Goal: Task Accomplishment & Management: Complete application form

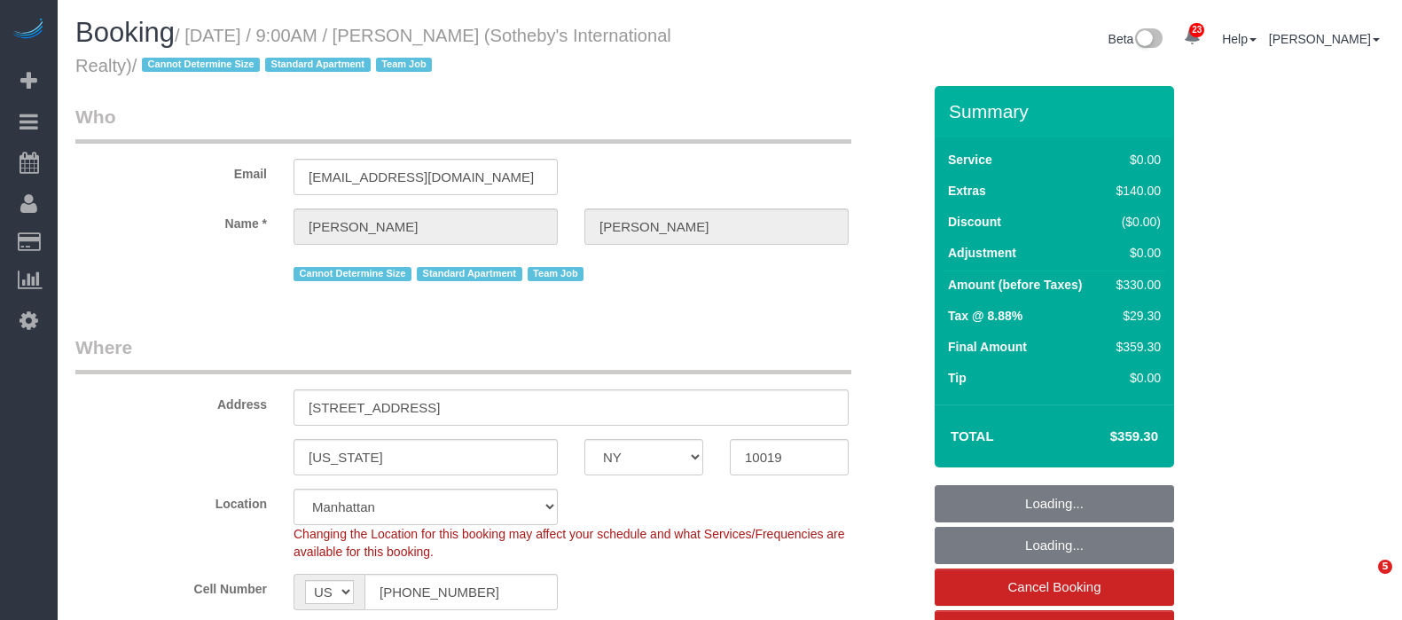
select select "NY"
select select "1"
select select "2"
select select "number:56"
select select "number:74"
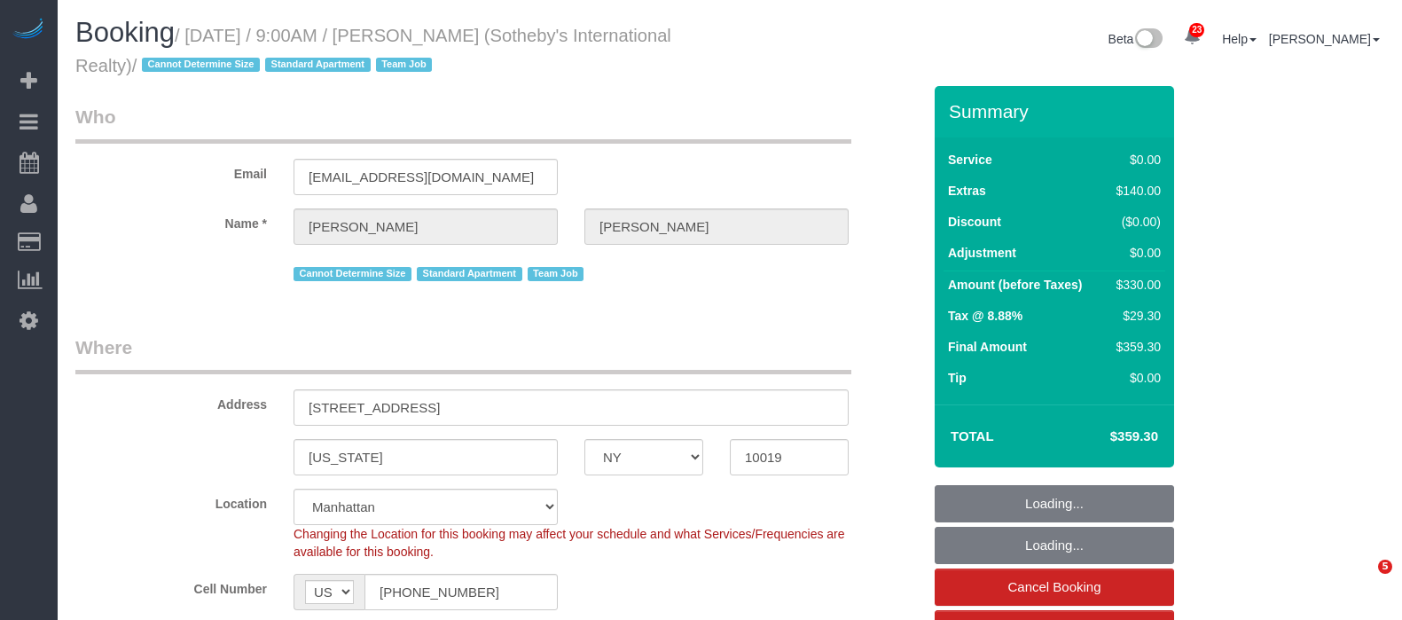
select select "number:15"
select select "number:6"
select select "spot1"
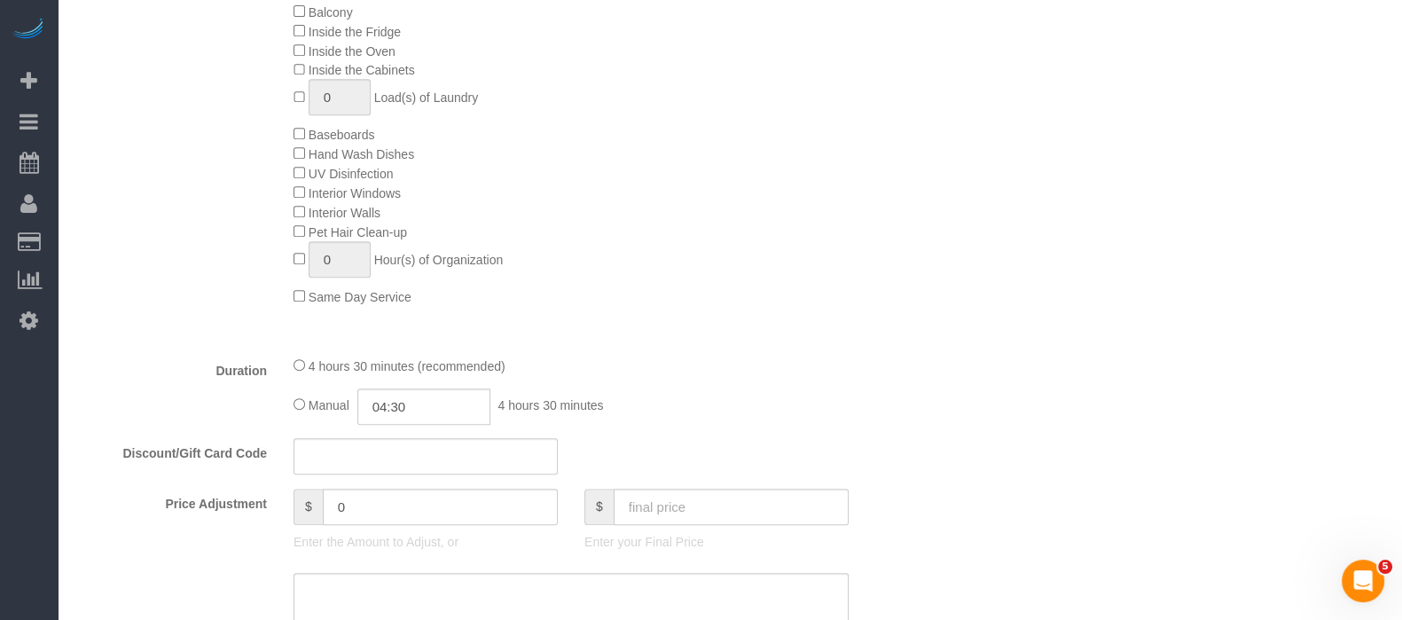
scroll to position [1331, 0]
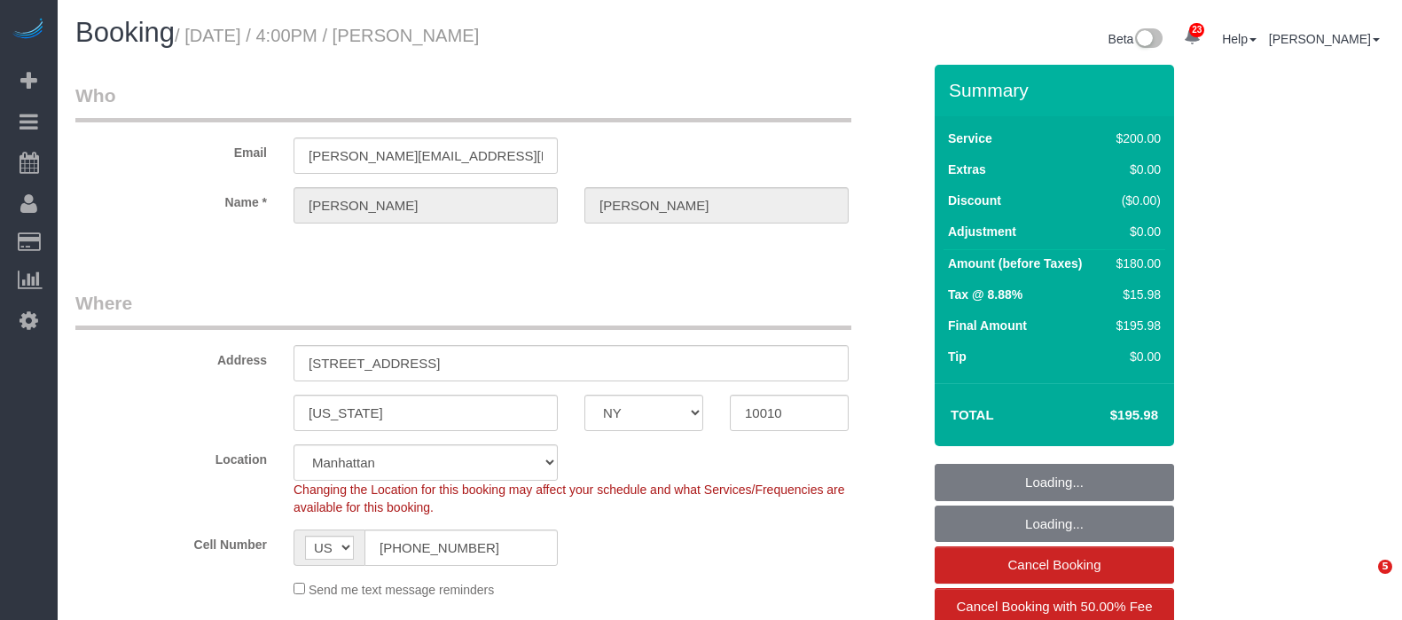
select select "NY"
select select "150"
select select "spot1"
select select "number:89"
select select "number:74"
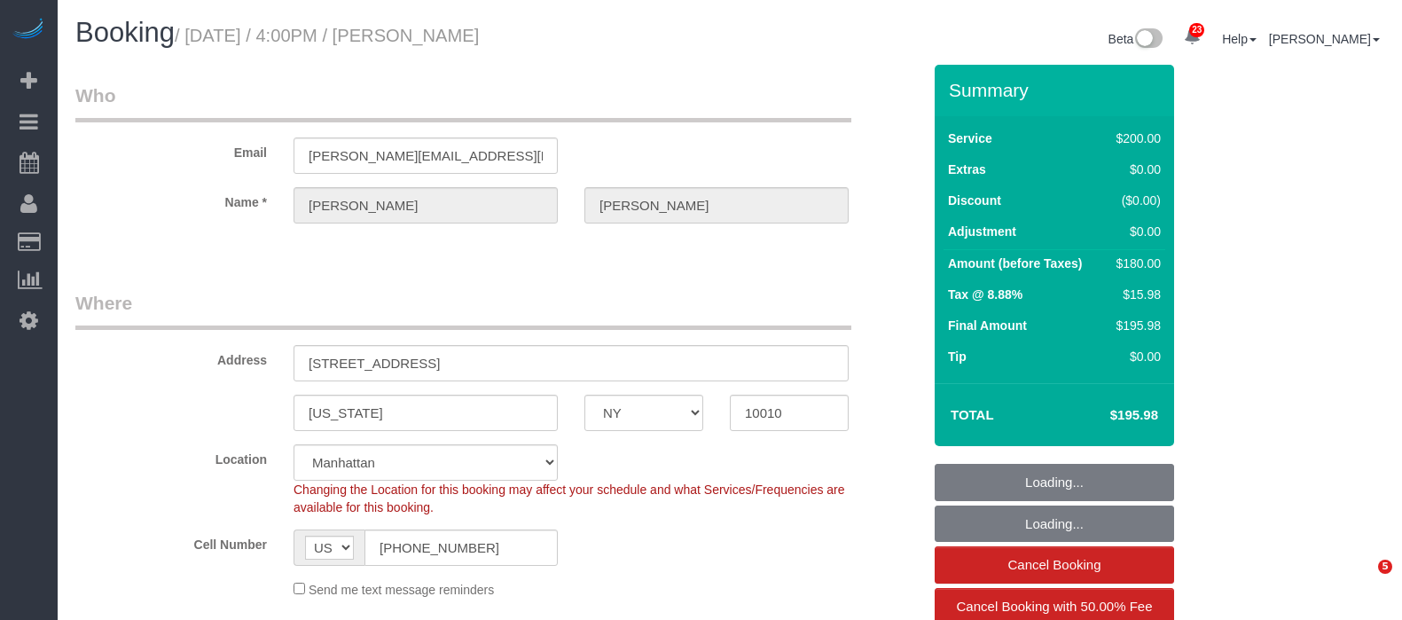
select select "number:13"
select select "number:7"
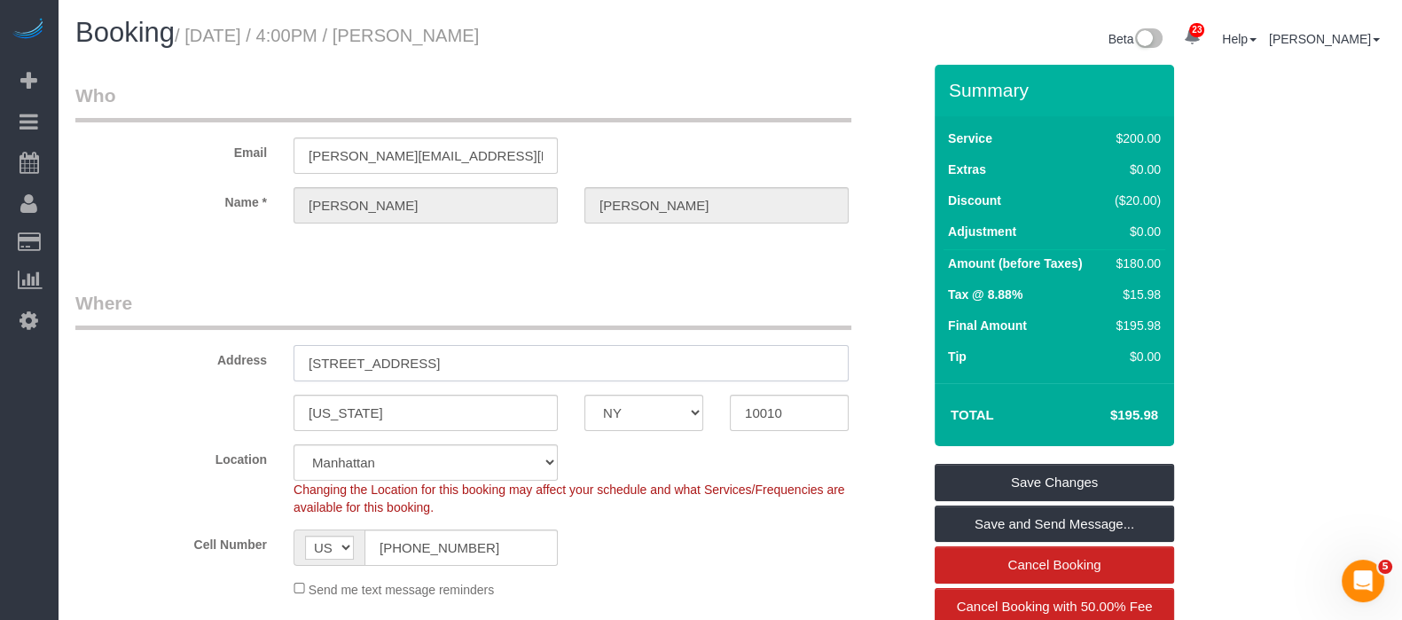
drag, startPoint x: 300, startPoint y: 357, endPoint x: 436, endPoint y: 355, distance: 135.7
click at [436, 355] on input "[STREET_ADDRESS]" at bounding box center [571, 363] width 555 height 36
click at [448, 366] on input "[STREET_ADDRESS]" at bounding box center [571, 363] width 555 height 36
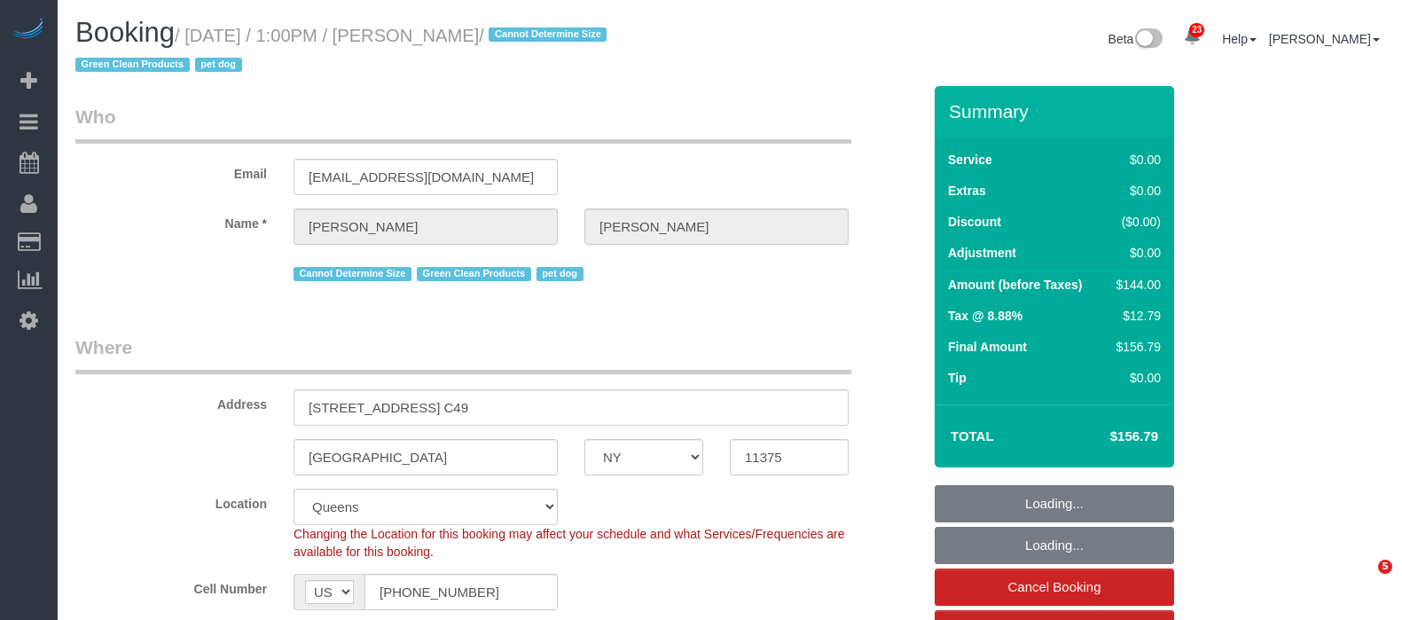
select select "NY"
select select "1"
select select "number:60"
select select "number:74"
select select "number:13"
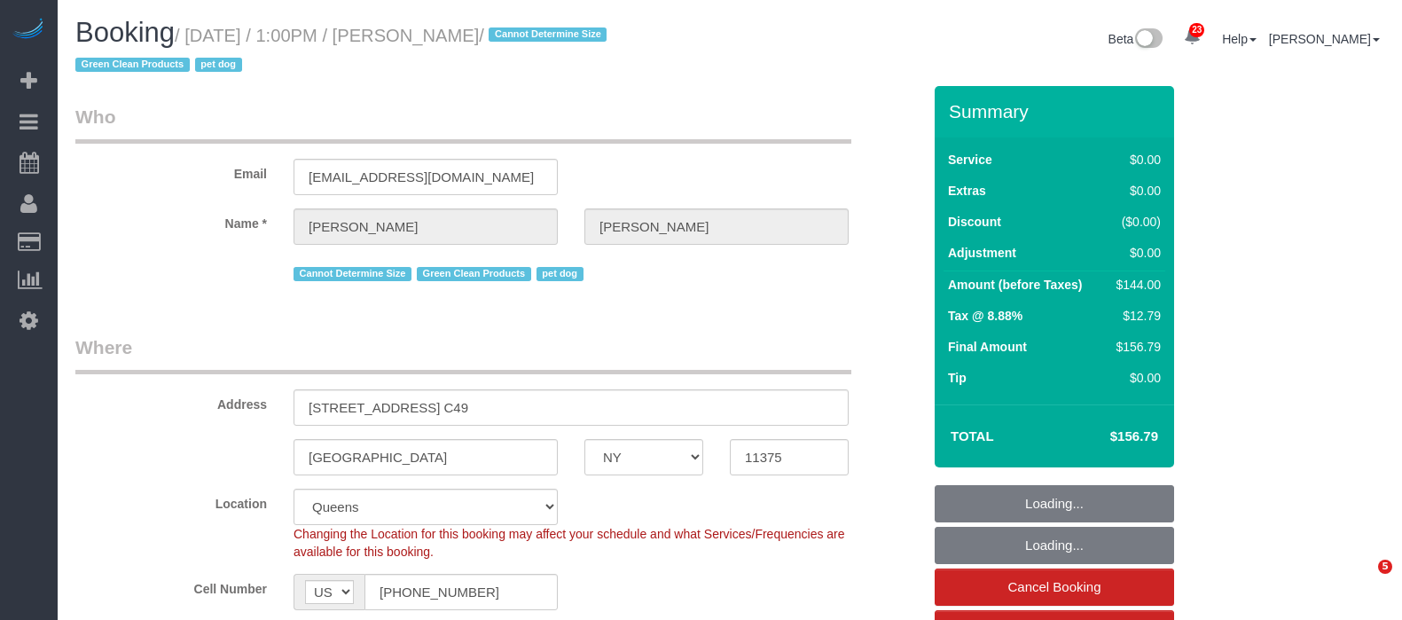
select select "number:5"
select select "spot1"
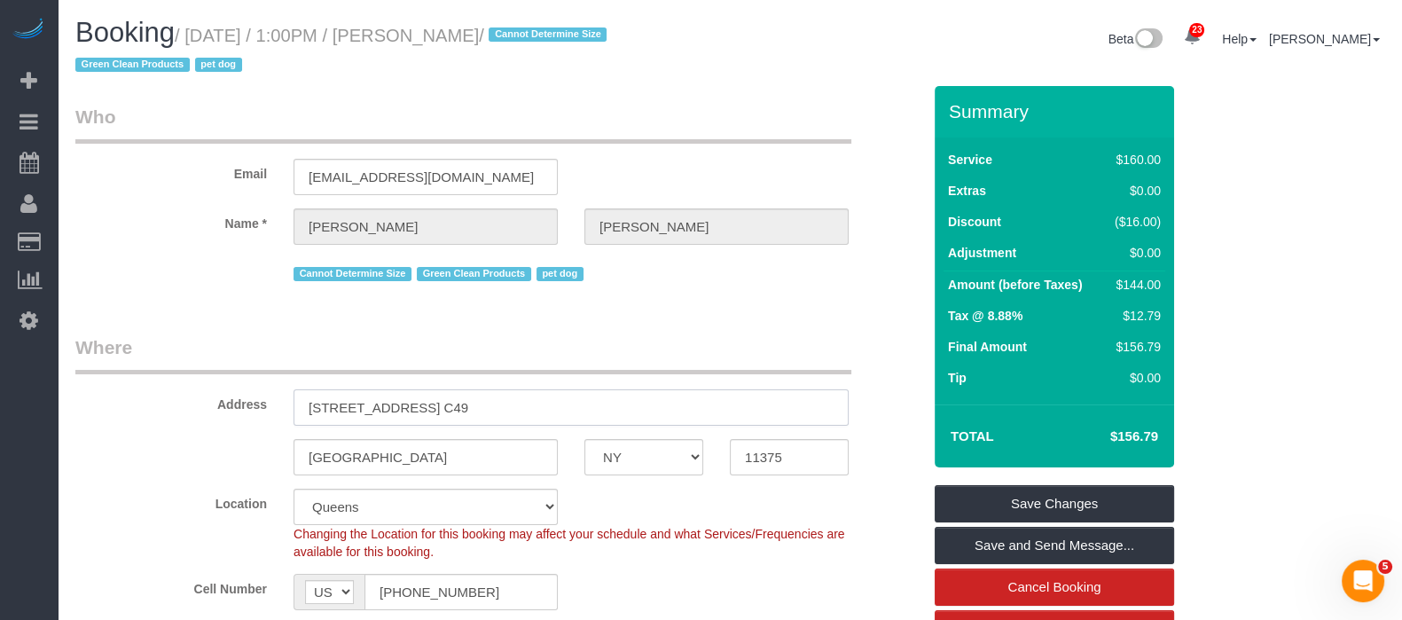
click at [338, 404] on input "11220 72nd Drive, Apt. C49" at bounding box center [571, 407] width 555 height 36
click at [338, 401] on input "11220 72nd Drive, Apt. C49" at bounding box center [571, 407] width 555 height 36
click at [336, 401] on input "11220 72nd Drive, Apt. C49" at bounding box center [571, 407] width 555 height 36
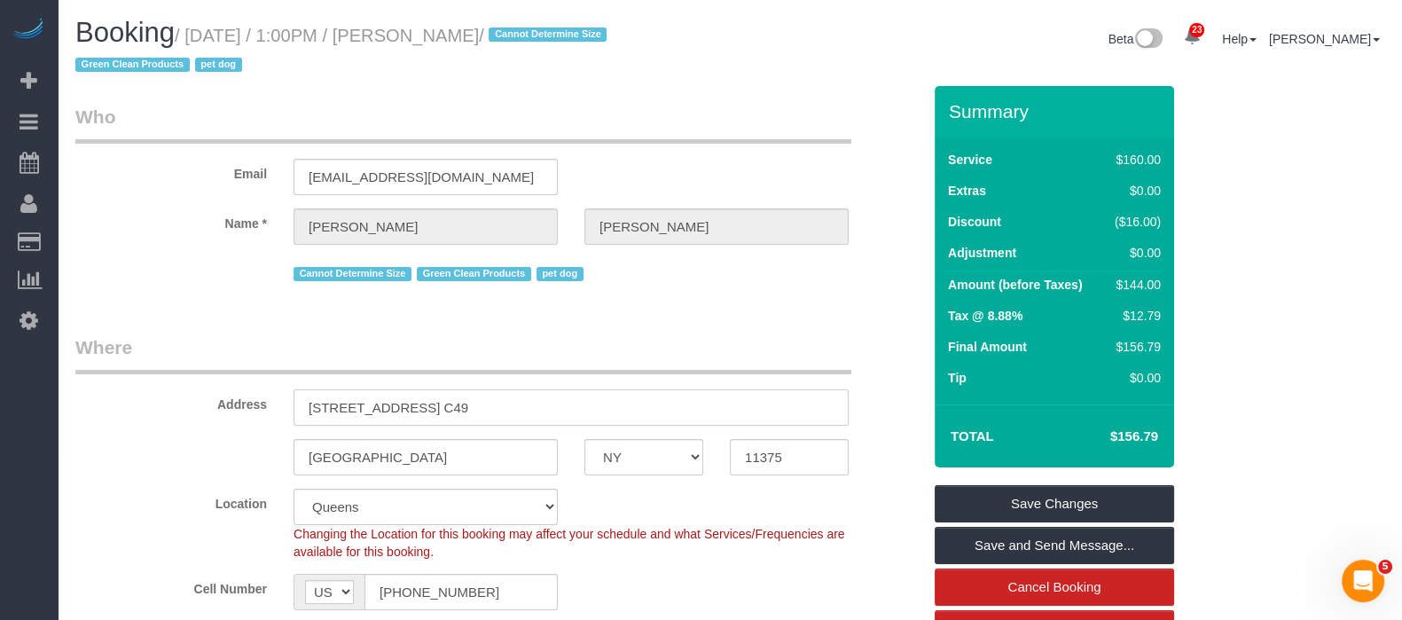
click at [336, 401] on input "11220 72nd Drive, Apt. C49" at bounding box center [571, 407] width 555 height 36
